Goal: Information Seeking & Learning: Learn about a topic

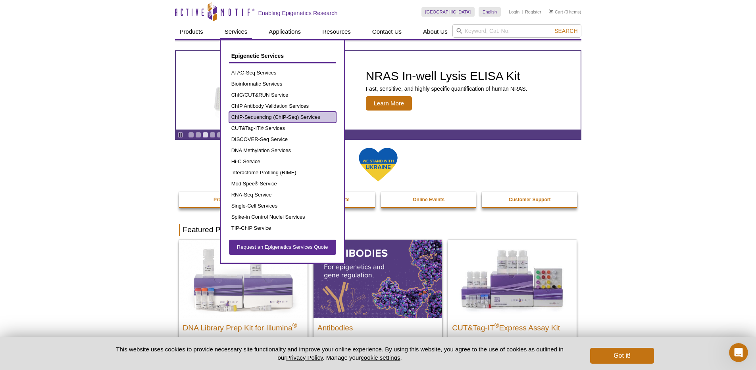
click at [251, 115] on link "ChIP-Sequencing (ChIP-Seq) Services" at bounding box center [282, 117] width 107 height 11
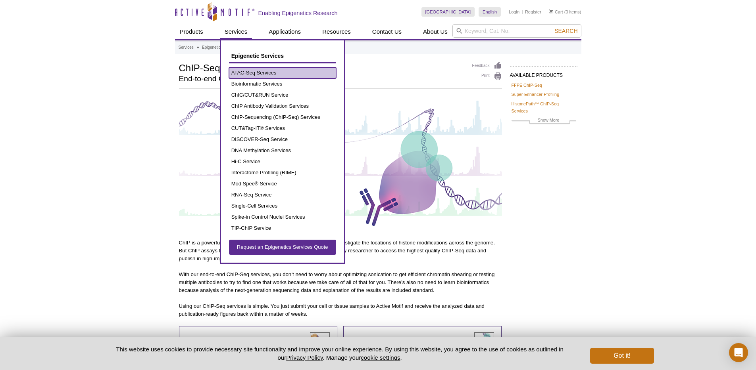
click at [250, 71] on link "ATAC-Seq Services" at bounding box center [282, 72] width 107 height 11
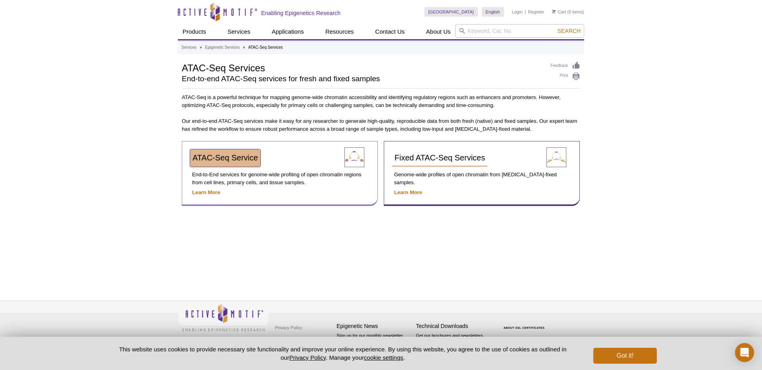
click at [221, 157] on span "ATAC-Seq Service" at bounding box center [224, 158] width 65 height 9
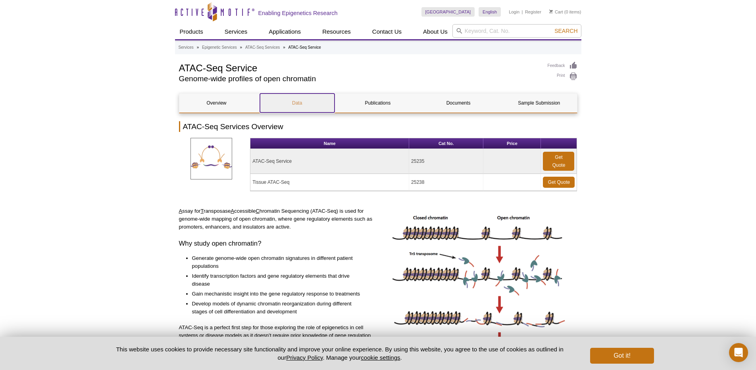
click at [298, 102] on link "Data" at bounding box center [297, 103] width 75 height 19
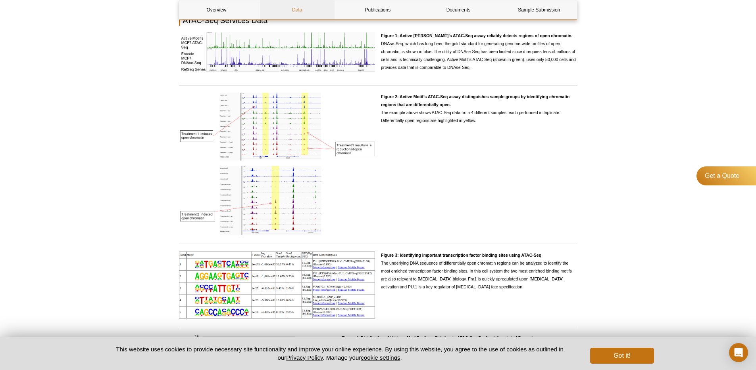
scroll to position [724, 0]
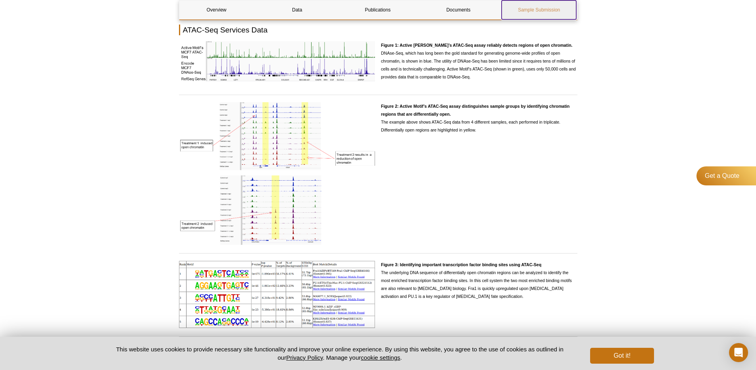
click at [524, 12] on link "Sample Submission" at bounding box center [538, 9] width 75 height 19
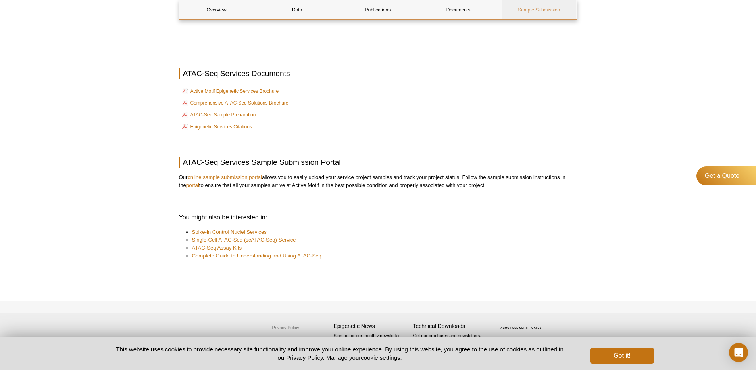
scroll to position [2344, 0]
click at [210, 10] on link "Overview" at bounding box center [216, 9] width 75 height 19
